Goal: Task Accomplishment & Management: Use online tool/utility

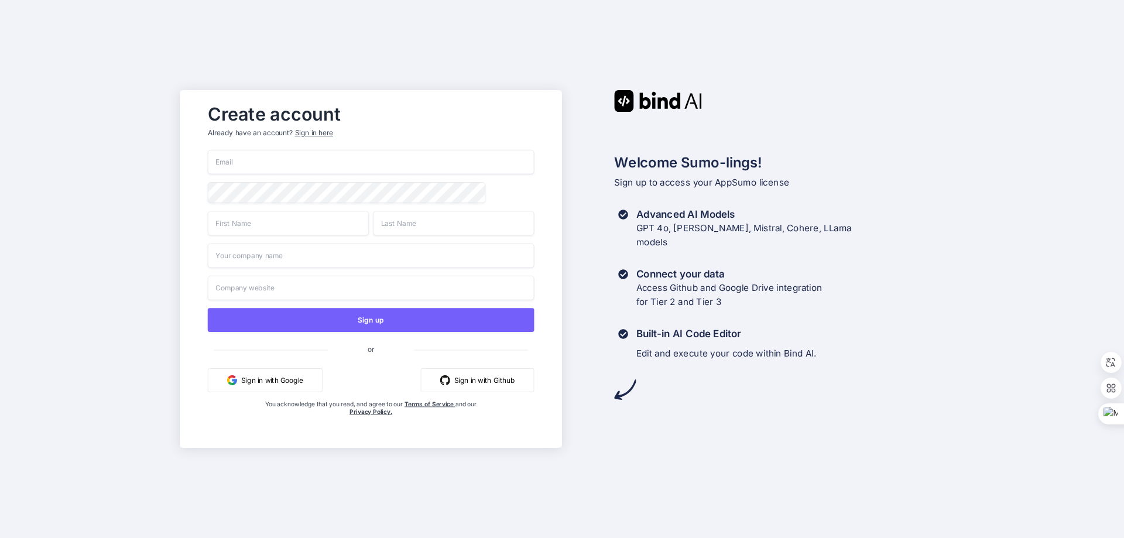
click at [276, 382] on button "Sign in with Google" at bounding box center [265, 380] width 115 height 24
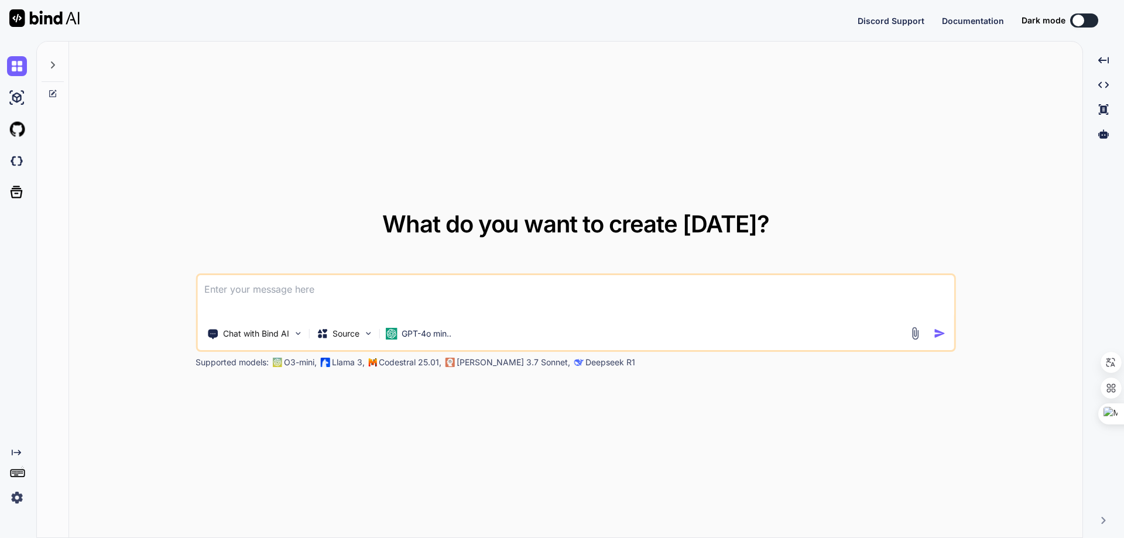
click at [12, 498] on img at bounding box center [17, 498] width 20 height 20
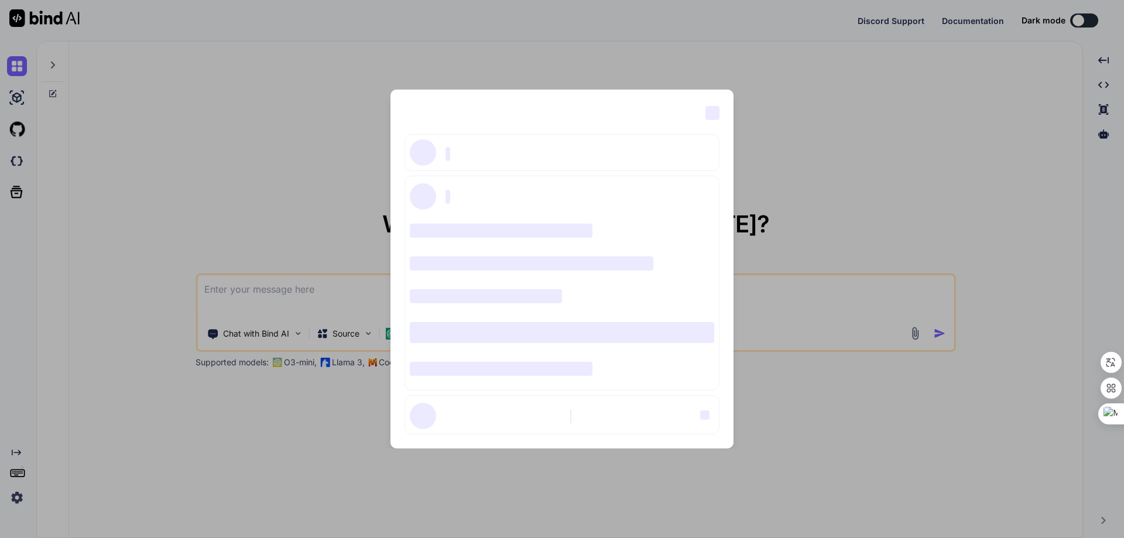
click at [18, 499] on div "‌ ‌ ‌ ‌ ‌ ‌ ‌ ‌ ‌ ‌ ‌ ‌ ‌ ‌ ‌" at bounding box center [562, 269] width 1124 height 538
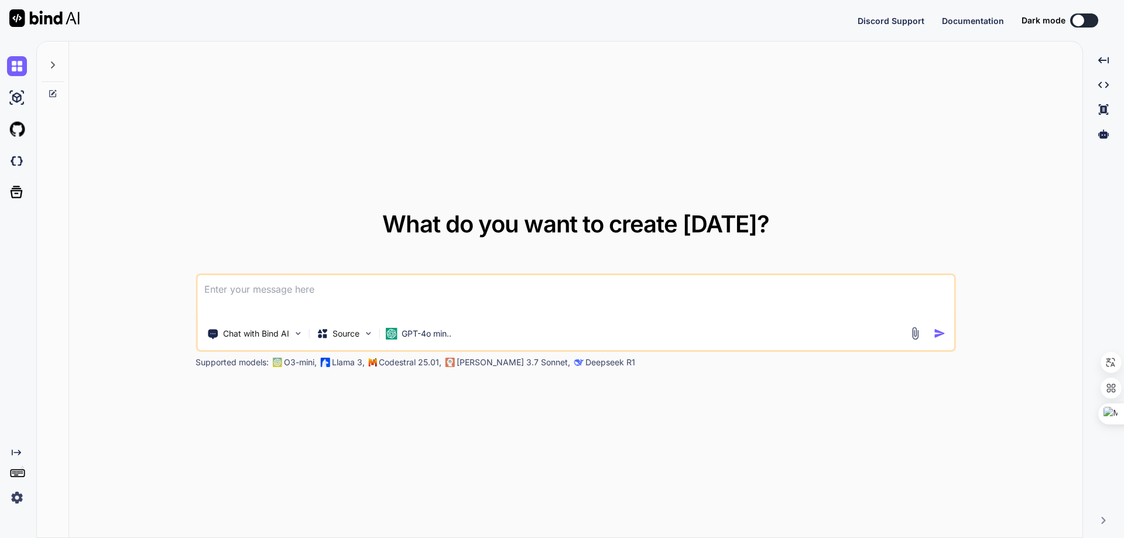
click at [18, 499] on img at bounding box center [17, 498] width 20 height 20
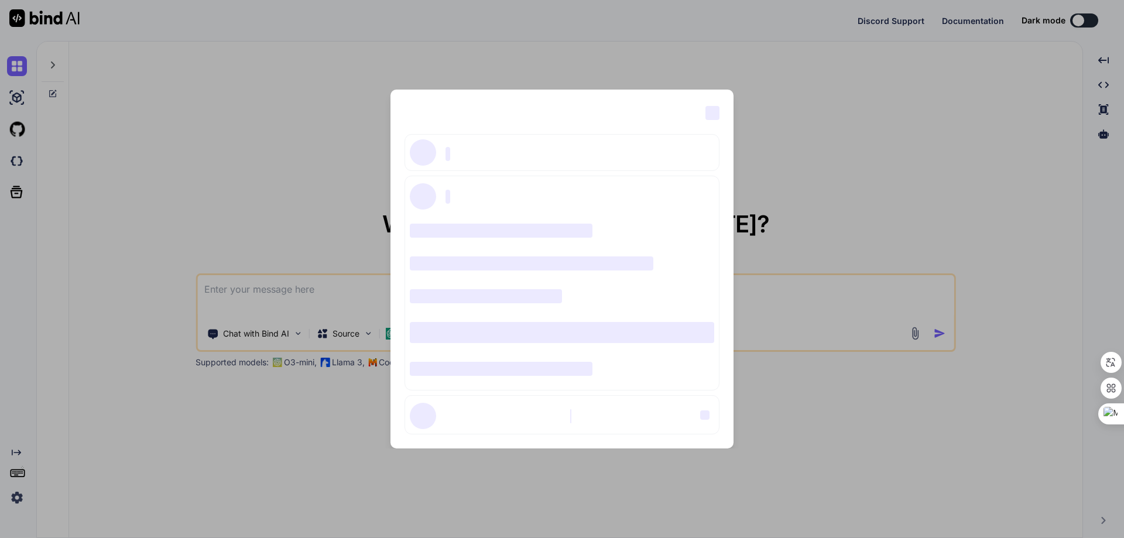
click at [645, 114] on div "‌ ‌" at bounding box center [563, 112] width 316 height 16
click at [16, 452] on div "‌ ‌ ‌ ‌ ‌ ‌ ‌ ‌ ‌ ‌ ‌ ‌ ‌ ‌ ‌" at bounding box center [562, 269] width 1124 height 538
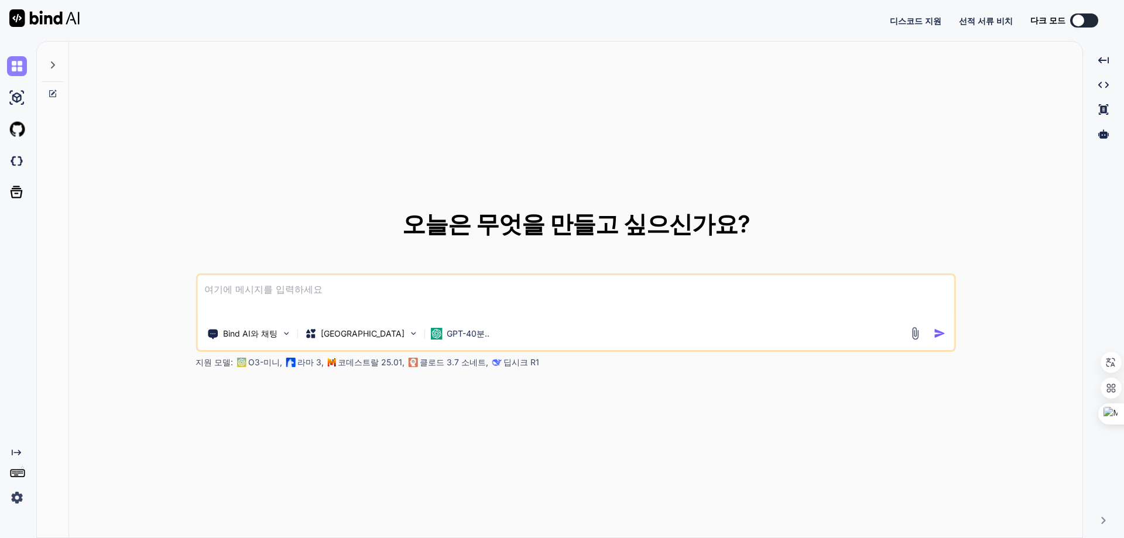
click at [18, 68] on img at bounding box center [17, 66] width 20 height 20
click at [18, 103] on img at bounding box center [17, 98] width 20 height 20
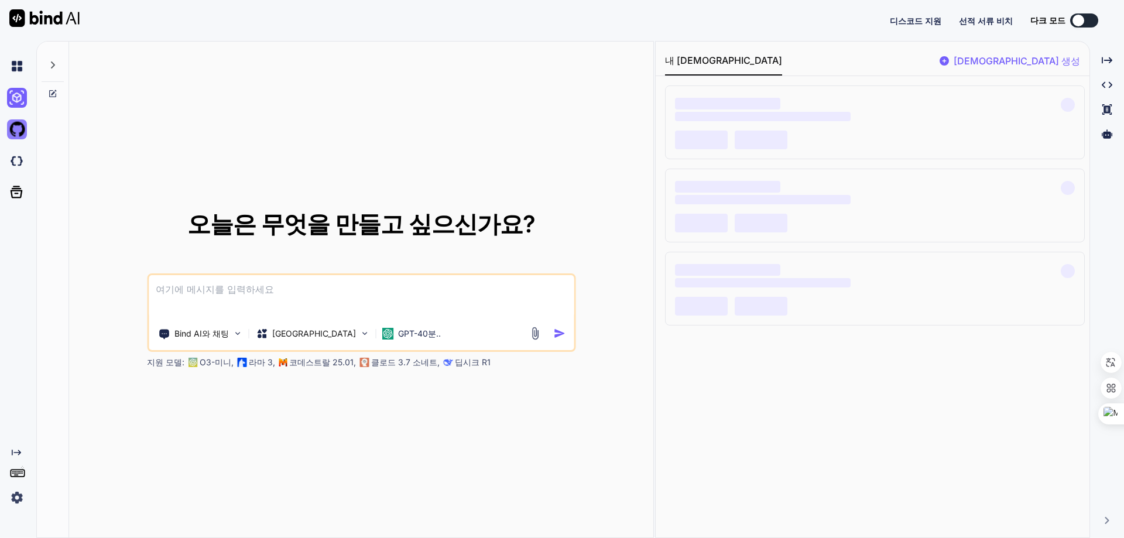
click at [17, 131] on img at bounding box center [17, 129] width 20 height 20
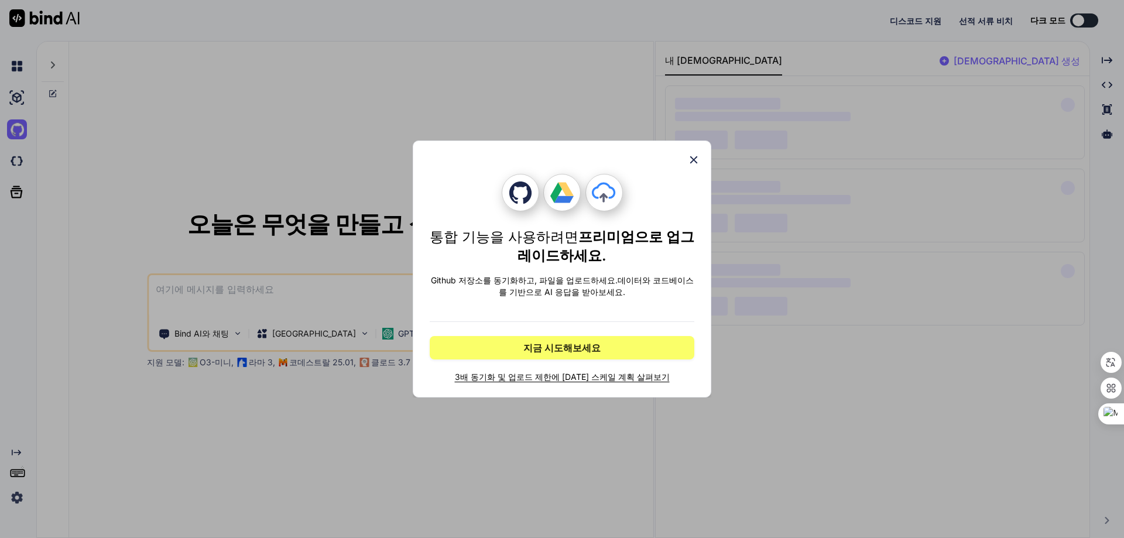
click at [694, 162] on icon at bounding box center [693, 159] width 13 height 13
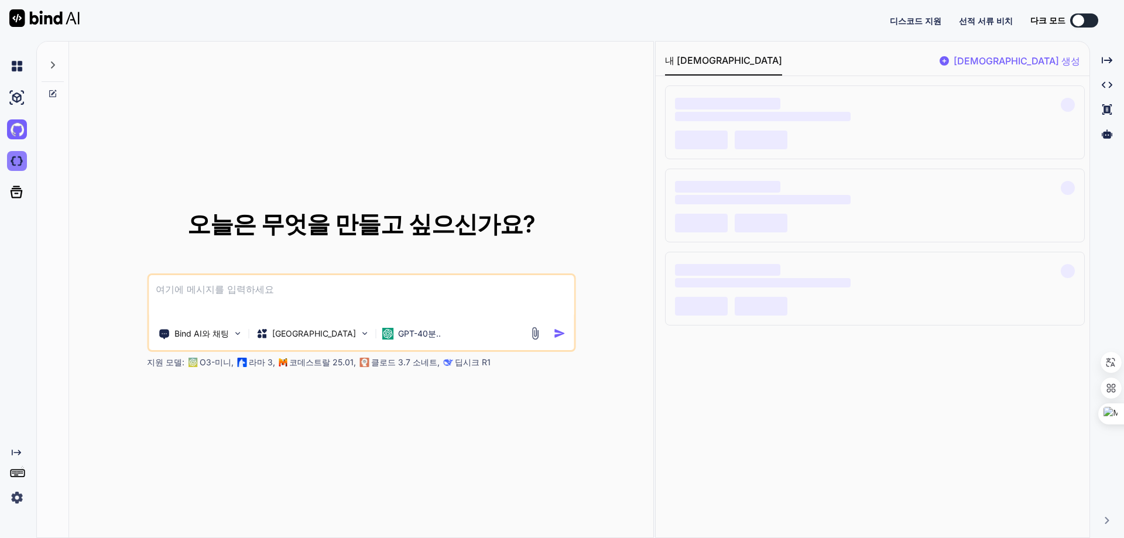
click at [19, 165] on img at bounding box center [17, 161] width 20 height 20
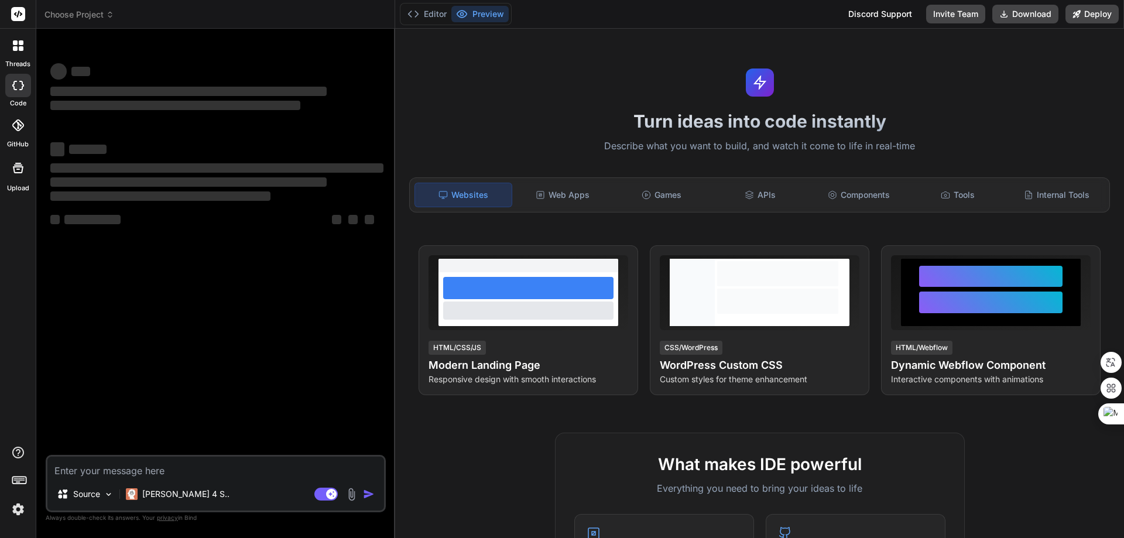
type textarea "x"
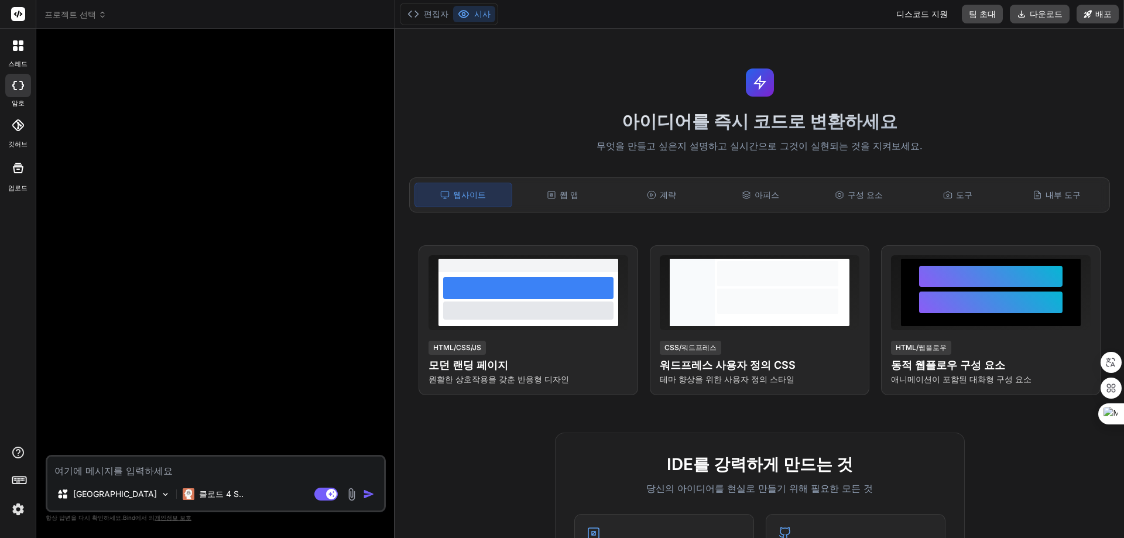
click at [549, 100] on div "아이디어를 즉시 코드로 변환하세요 무엇을 만들고 싶은지 설명하고 실시간으로 그것이 실현되는 것을 지켜보세요. 웹사이트 웹 앱 계략 아피스 구성…" at bounding box center [759, 283] width 729 height 509
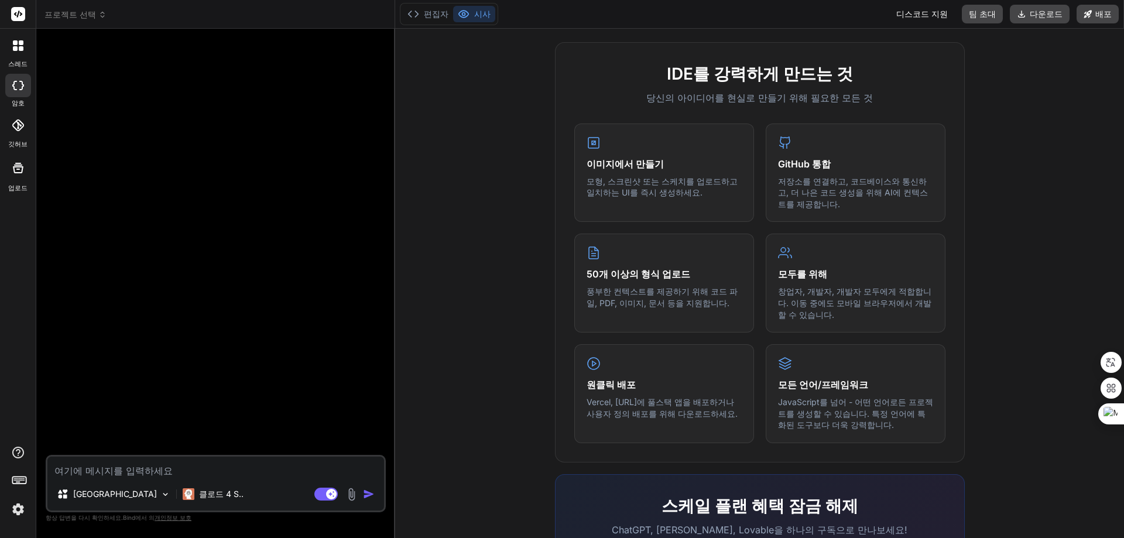
scroll to position [578, 0]
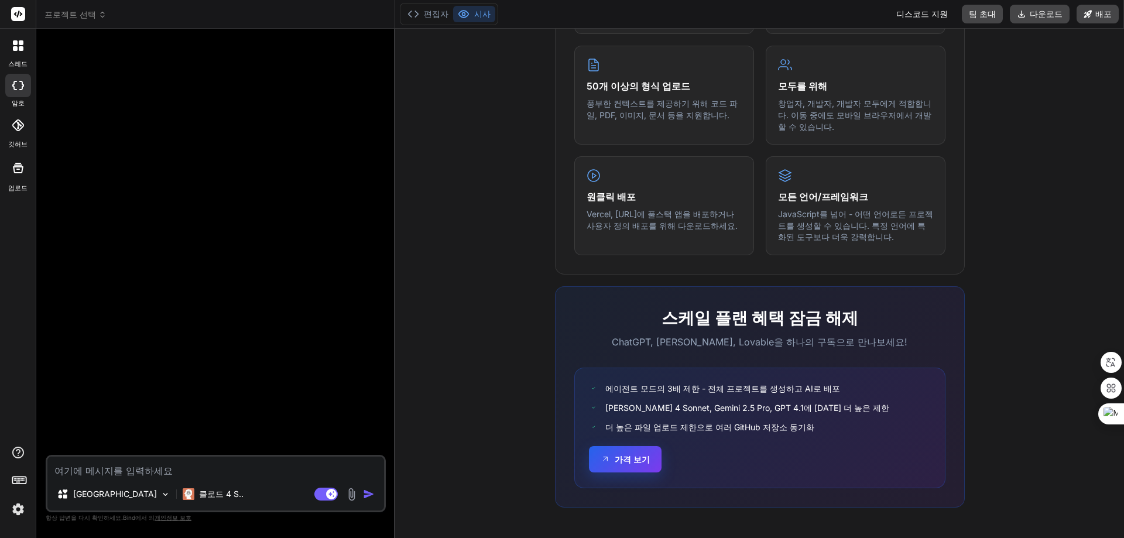
click at [619, 467] on button "가격 보기" at bounding box center [625, 459] width 73 height 26
click at [18, 509] on img at bounding box center [18, 509] width 20 height 20
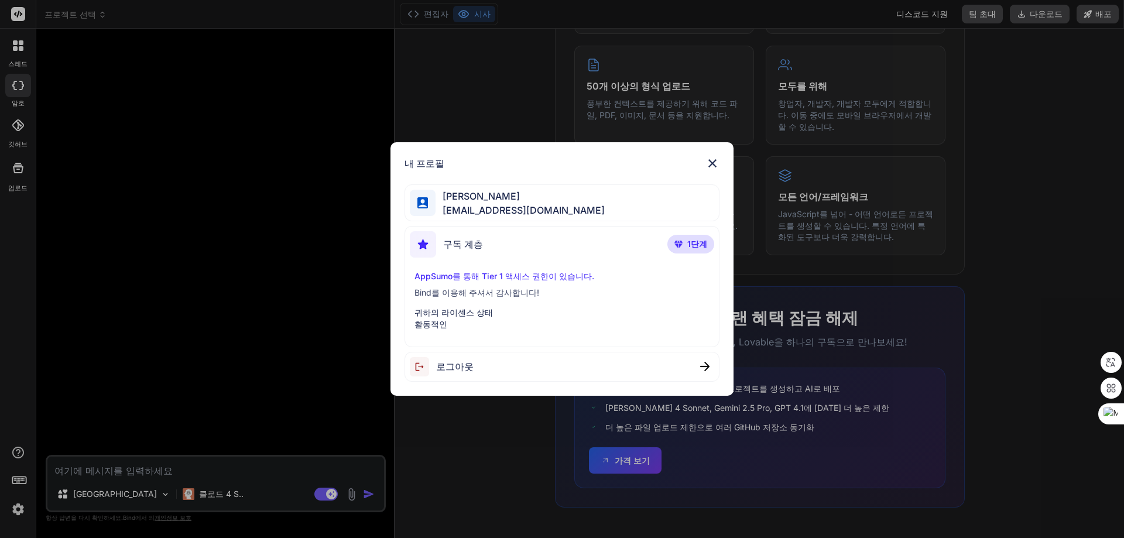
click at [714, 165] on img at bounding box center [712, 163] width 14 height 14
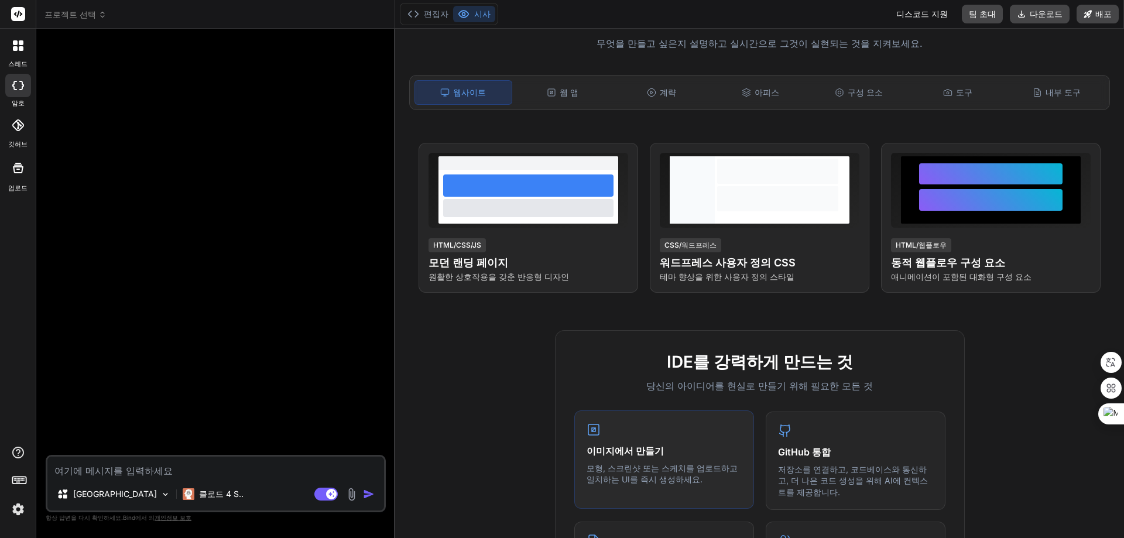
scroll to position [0, 0]
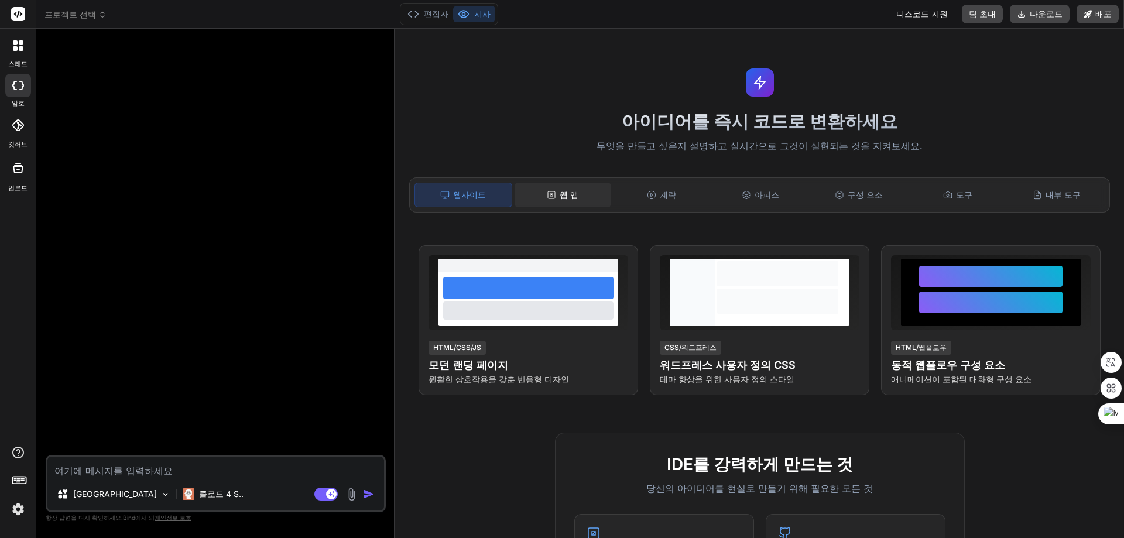
click at [564, 197] on font "웹 앱" at bounding box center [569, 195] width 19 height 10
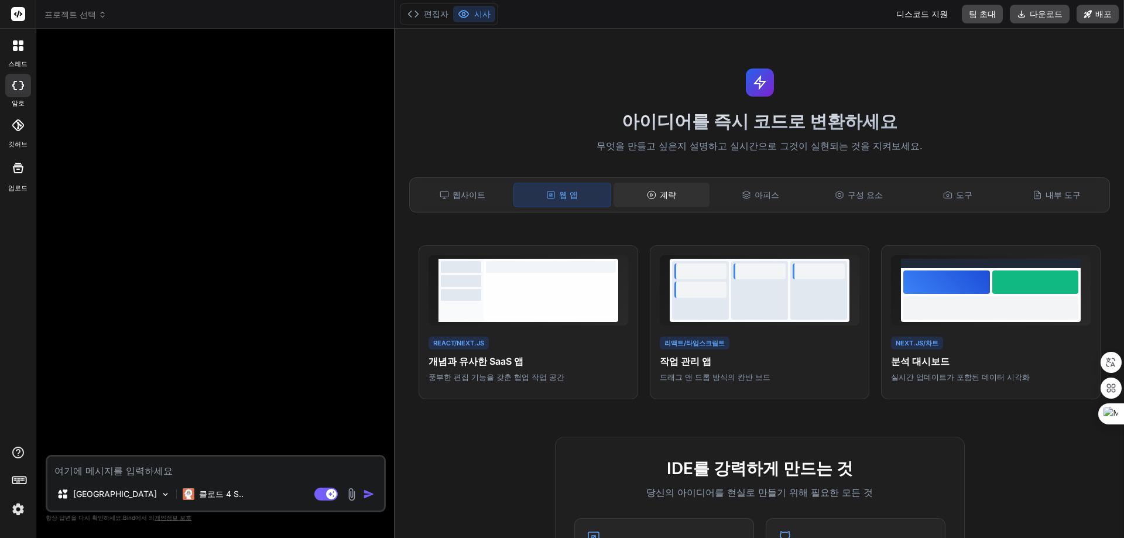
click at [666, 194] on font "계략" at bounding box center [668, 195] width 16 height 10
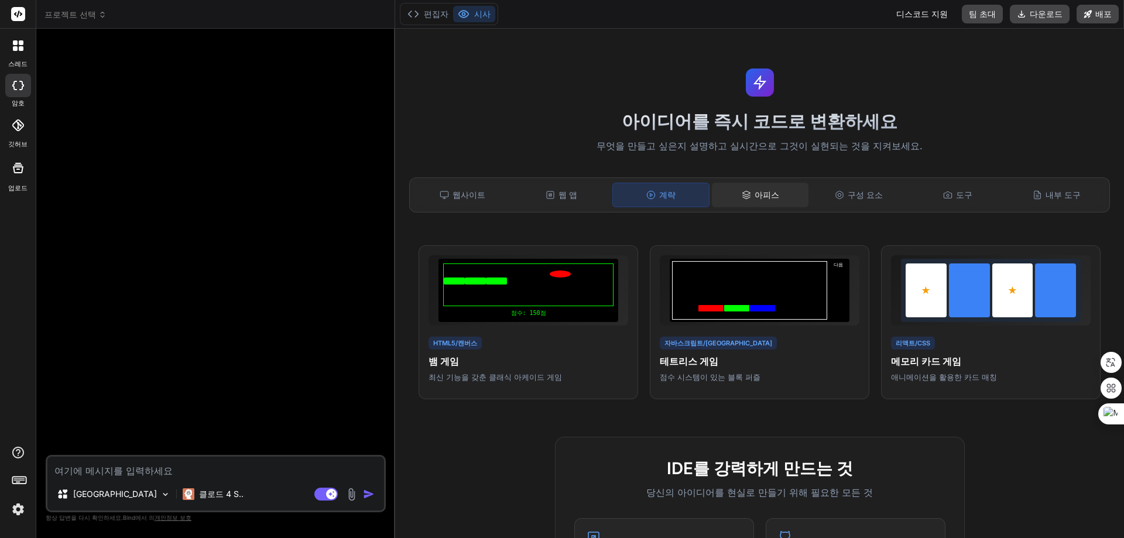
click at [756, 197] on font "아피스" at bounding box center [767, 195] width 25 height 10
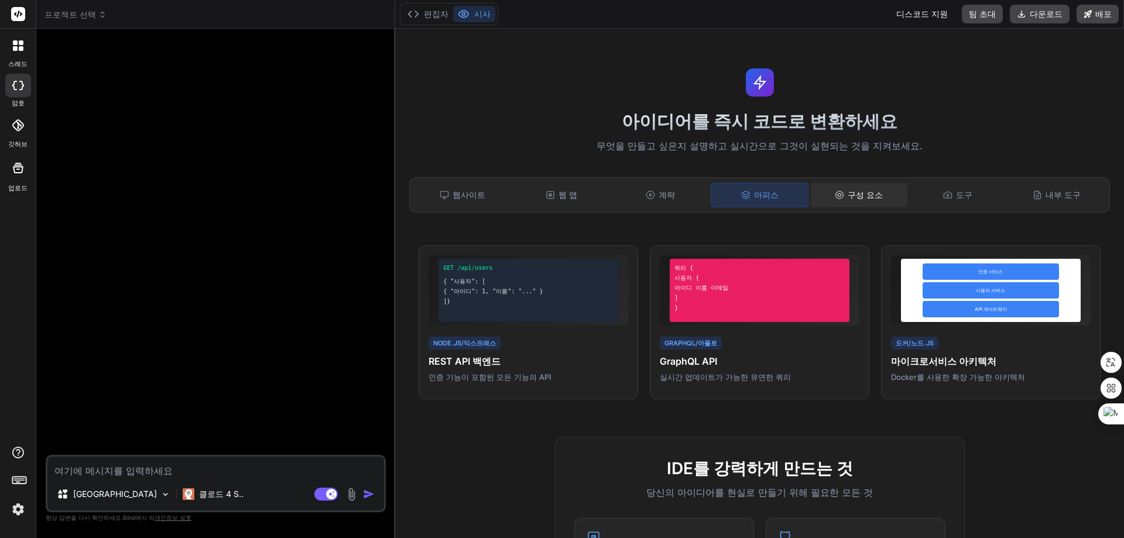
click at [844, 201] on div "구성 요소" at bounding box center [859, 195] width 97 height 25
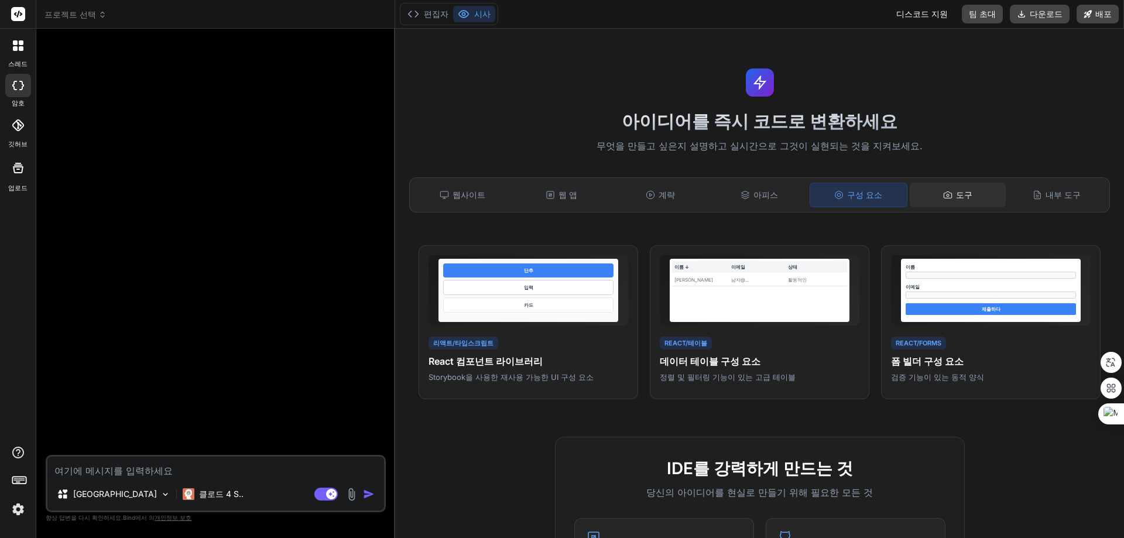
click at [941, 200] on div "도구" at bounding box center [958, 195] width 97 height 25
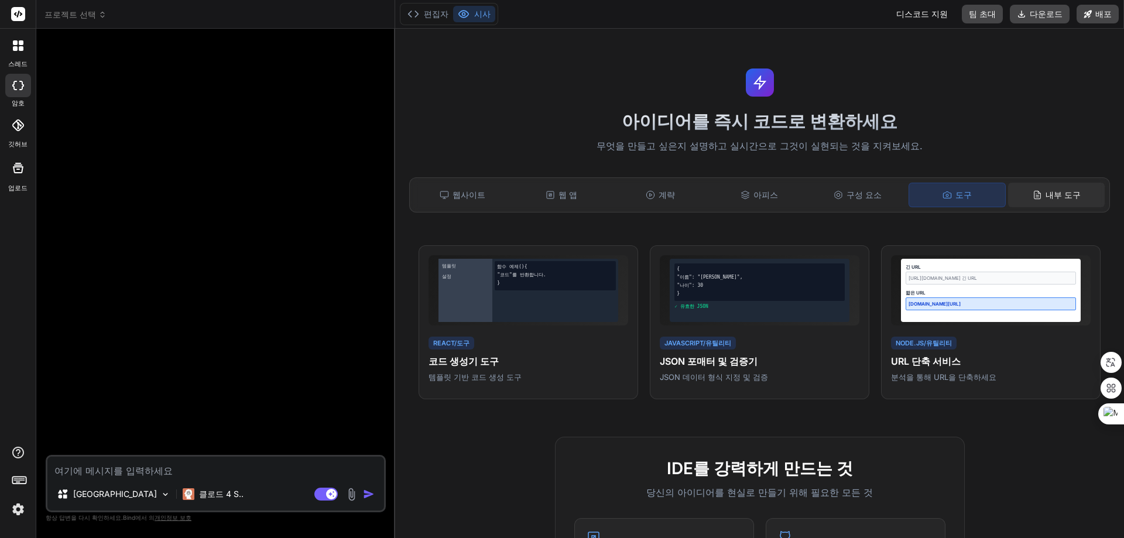
click at [1056, 204] on div "내부 도구" at bounding box center [1056, 195] width 97 height 25
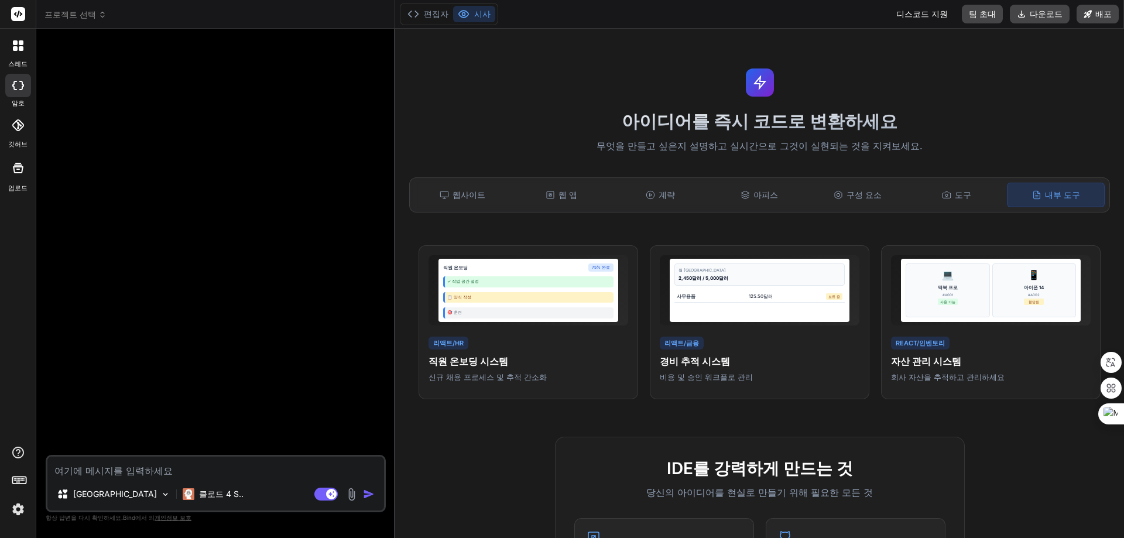
click at [576, 116] on h1 "아이디어를 즉시 코드로 변환하세요" at bounding box center [759, 121] width 715 height 21
click at [429, 11] on font "편집자" at bounding box center [436, 14] width 25 height 10
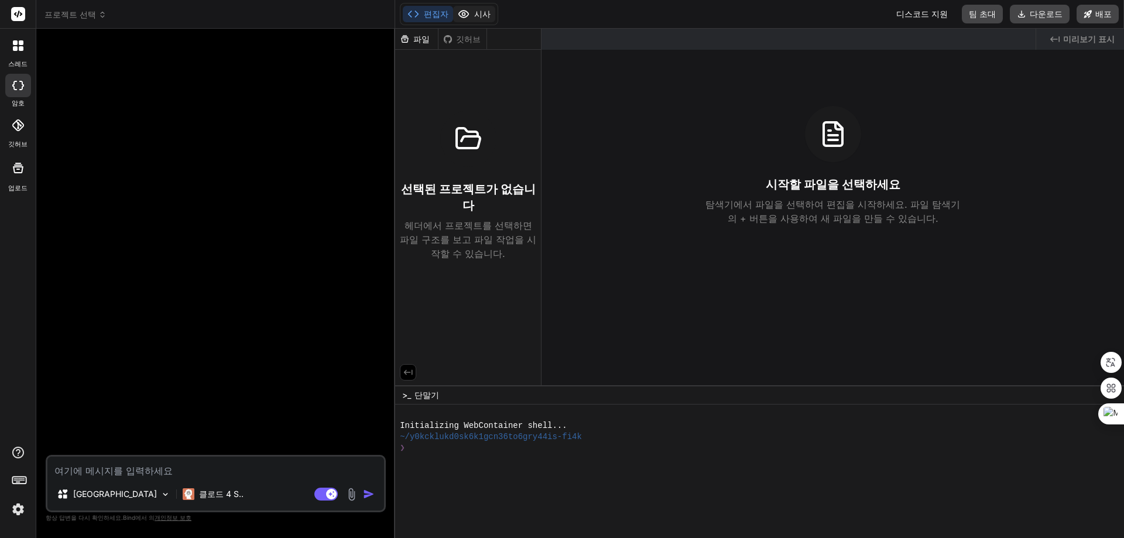
click at [474, 17] on font "시사" at bounding box center [482, 14] width 16 height 10
